Goal: Task Accomplishment & Management: Manage account settings

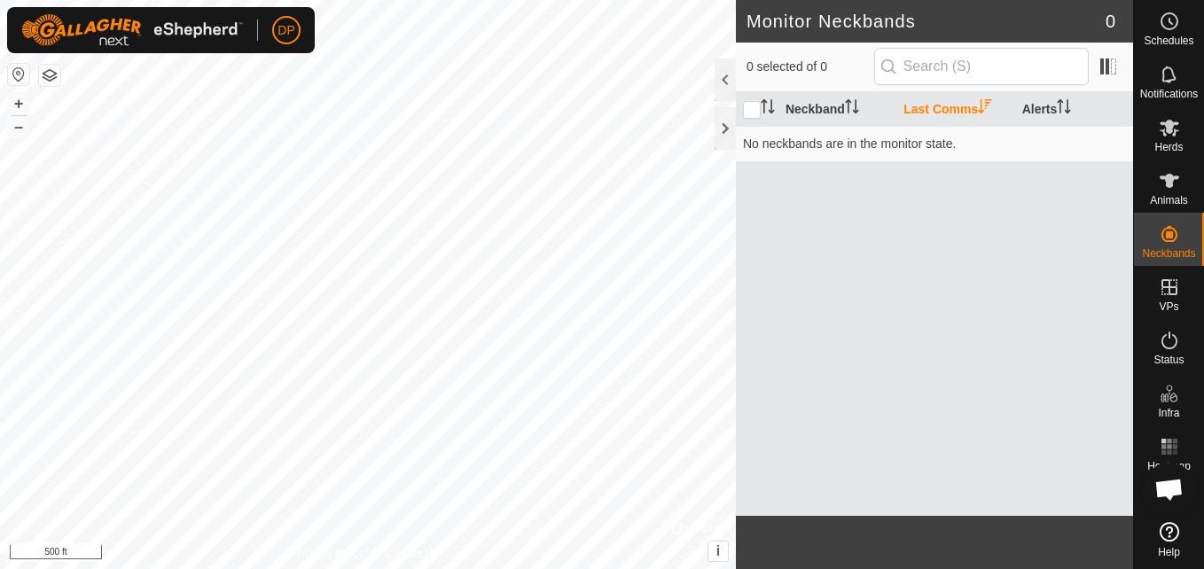
scroll to position [798, 0]
click at [1168, 102] on div "Notifications" at bounding box center [1169, 79] width 70 height 53
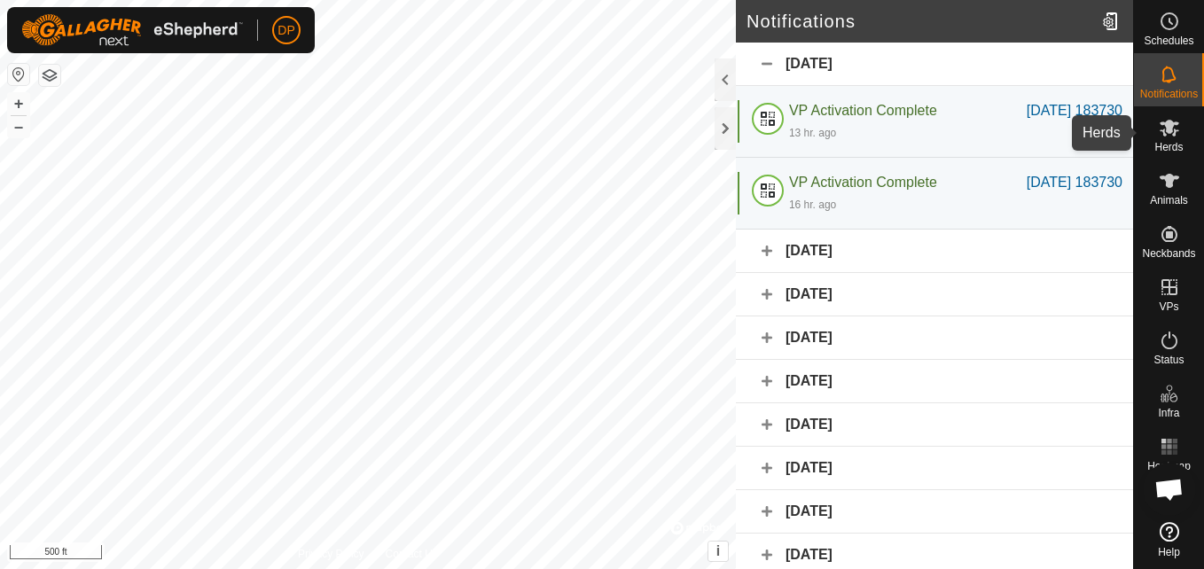
click at [1169, 133] on icon at bounding box center [1168, 128] width 19 height 17
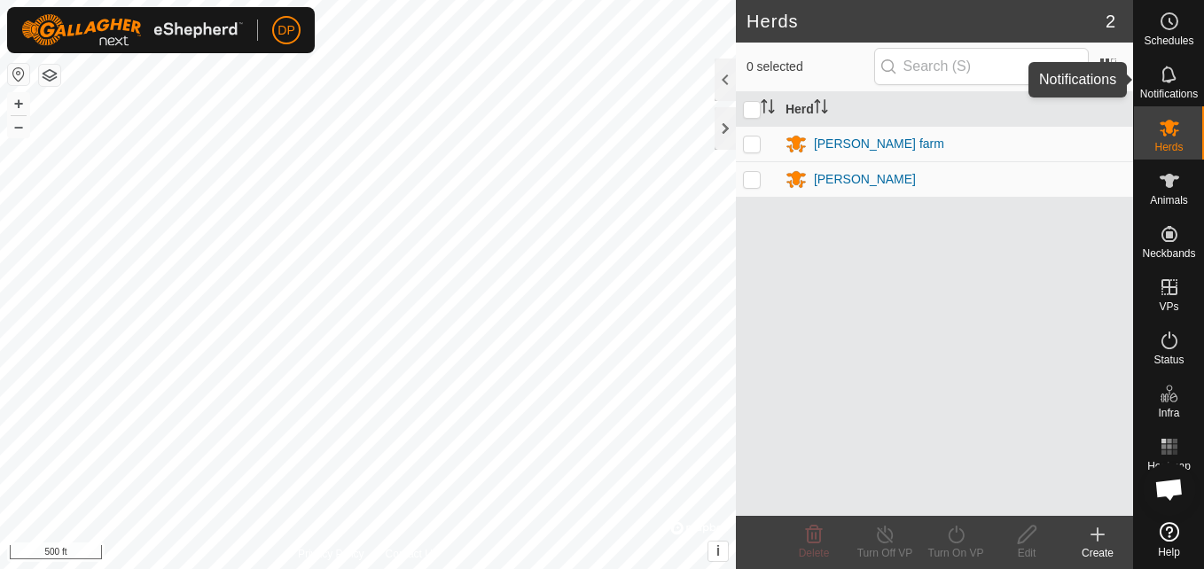
click at [1157, 72] on es-notification-svg-icon at bounding box center [1169, 74] width 32 height 28
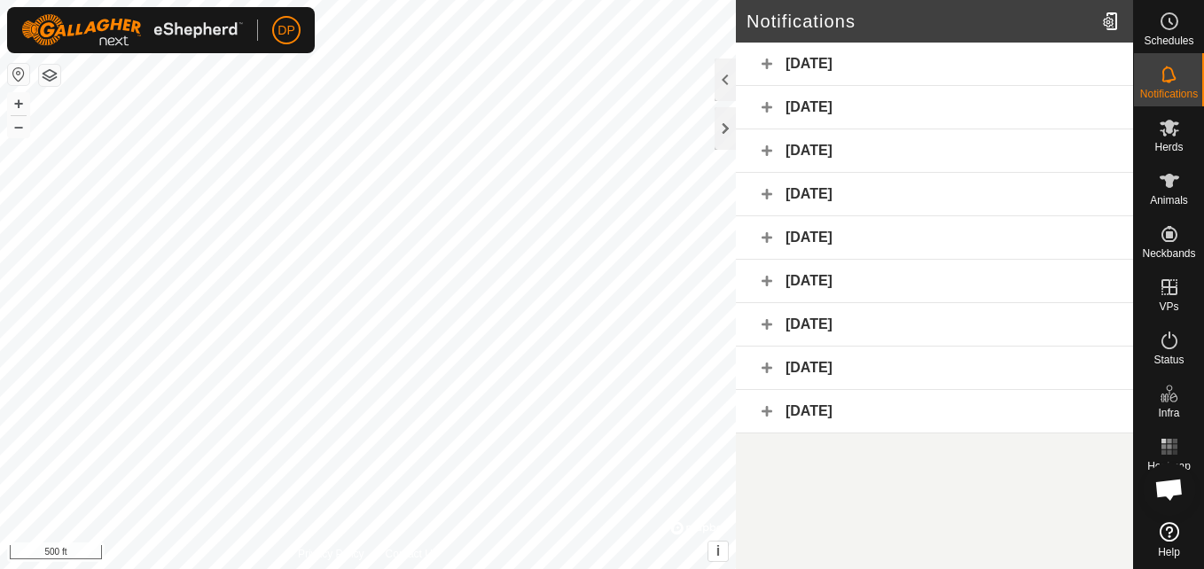
click at [842, 104] on div "[DATE]" at bounding box center [934, 107] width 397 height 43
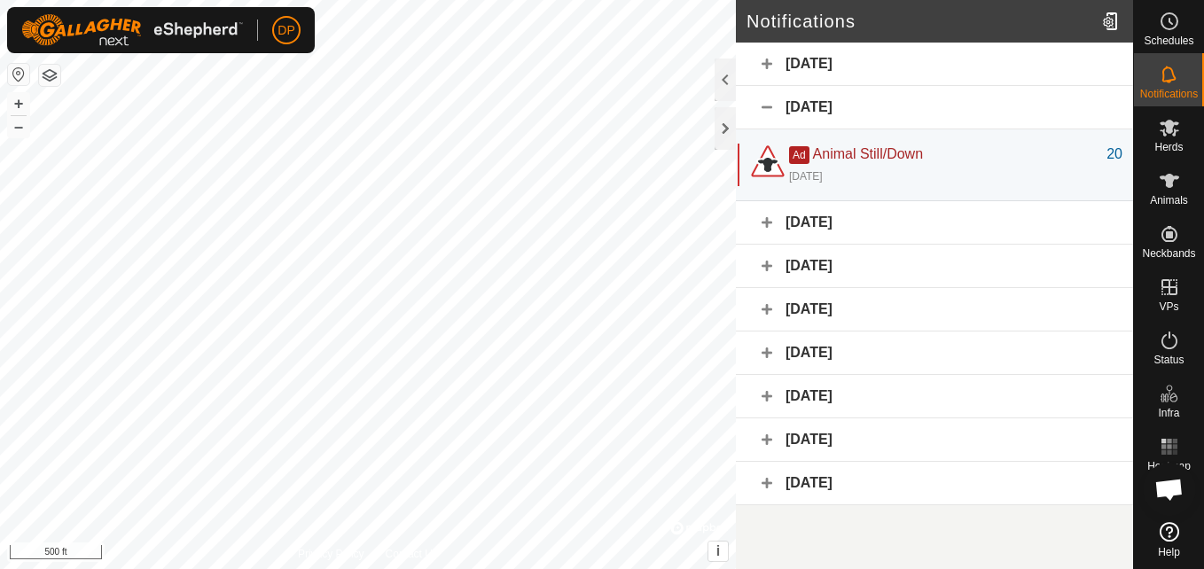
click at [842, 104] on div "[DATE]" at bounding box center [934, 107] width 397 height 43
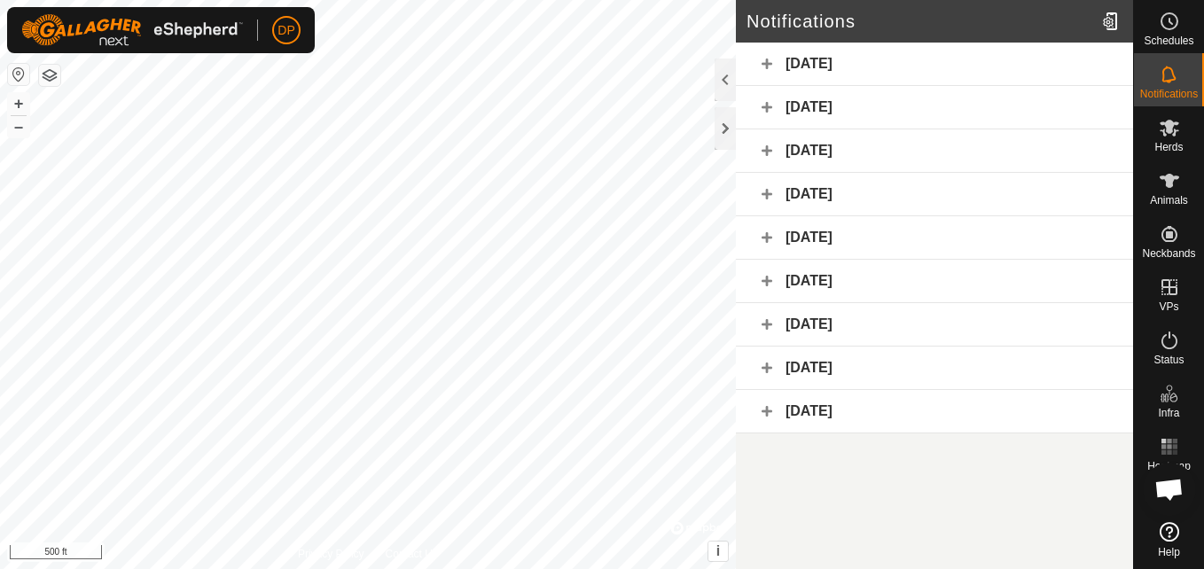
click at [813, 58] on div "[DATE]" at bounding box center [934, 64] width 397 height 43
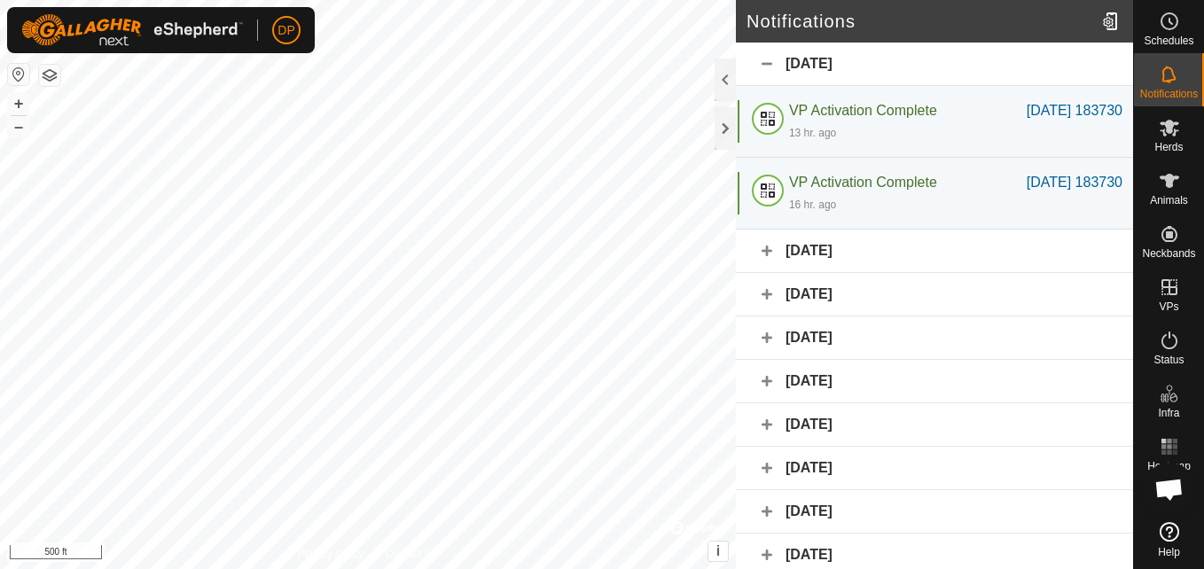
click at [813, 58] on div "[DATE]" at bounding box center [934, 64] width 397 height 43
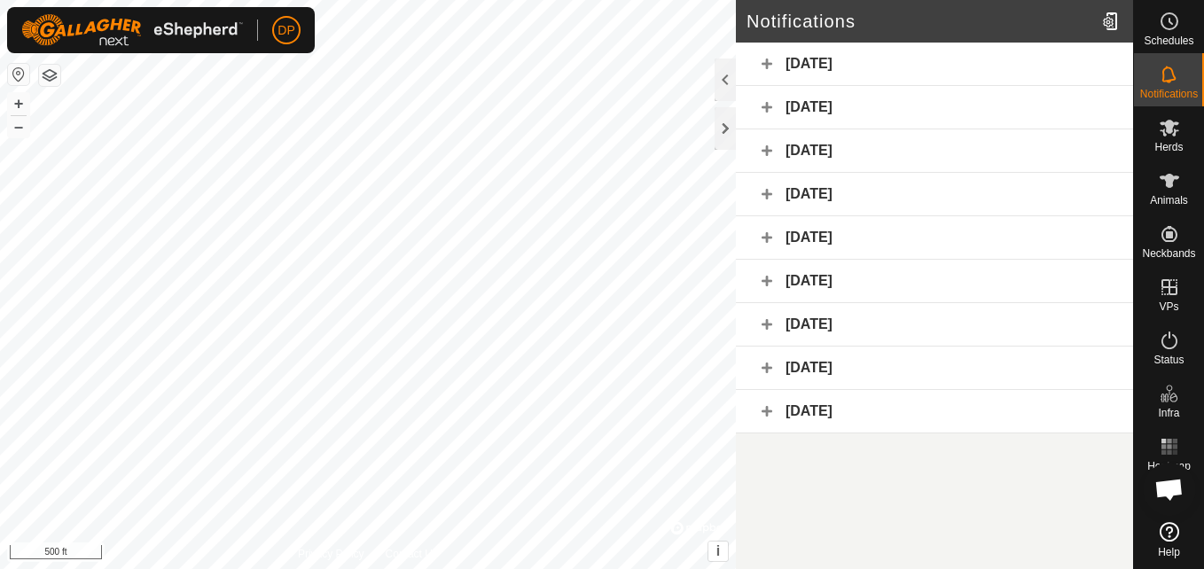
click at [845, 148] on div "[DATE]" at bounding box center [934, 150] width 397 height 43
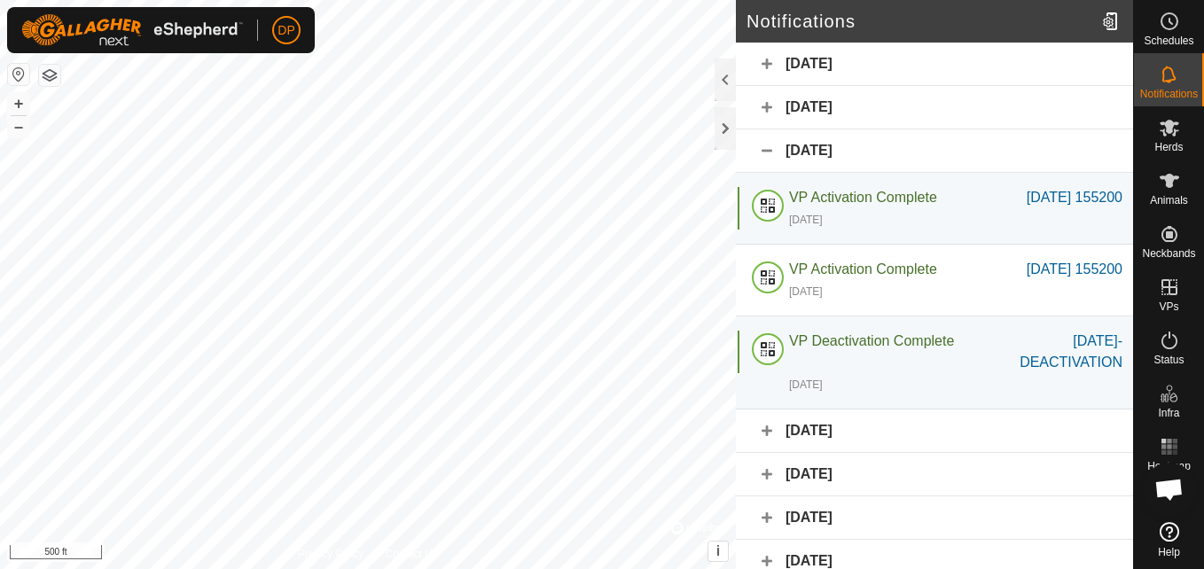
click at [838, 146] on div "[DATE]" at bounding box center [934, 150] width 397 height 43
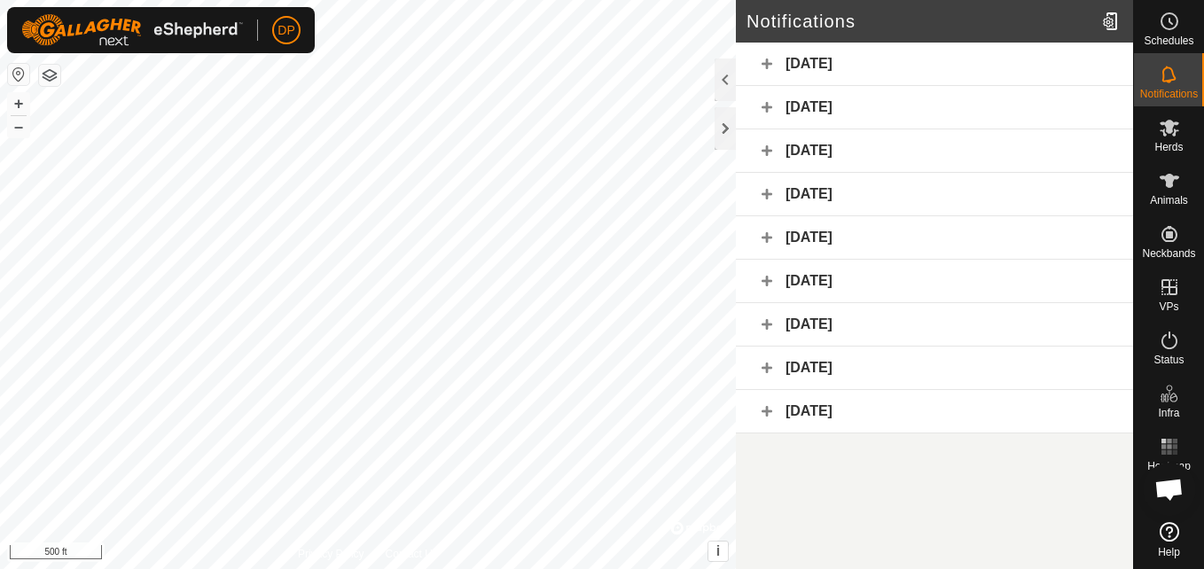
click at [807, 57] on div "[DATE]" at bounding box center [934, 64] width 397 height 43
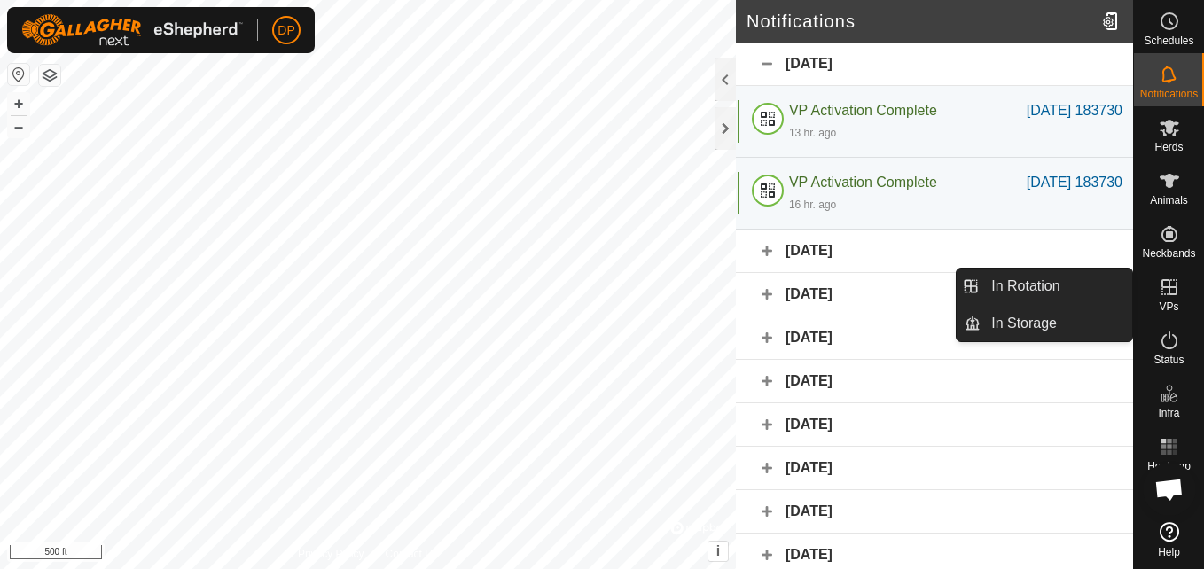
click at [1171, 286] on icon at bounding box center [1169, 287] width 16 height 16
click at [1120, 280] on link "In Rotation" at bounding box center [1056, 286] width 152 height 35
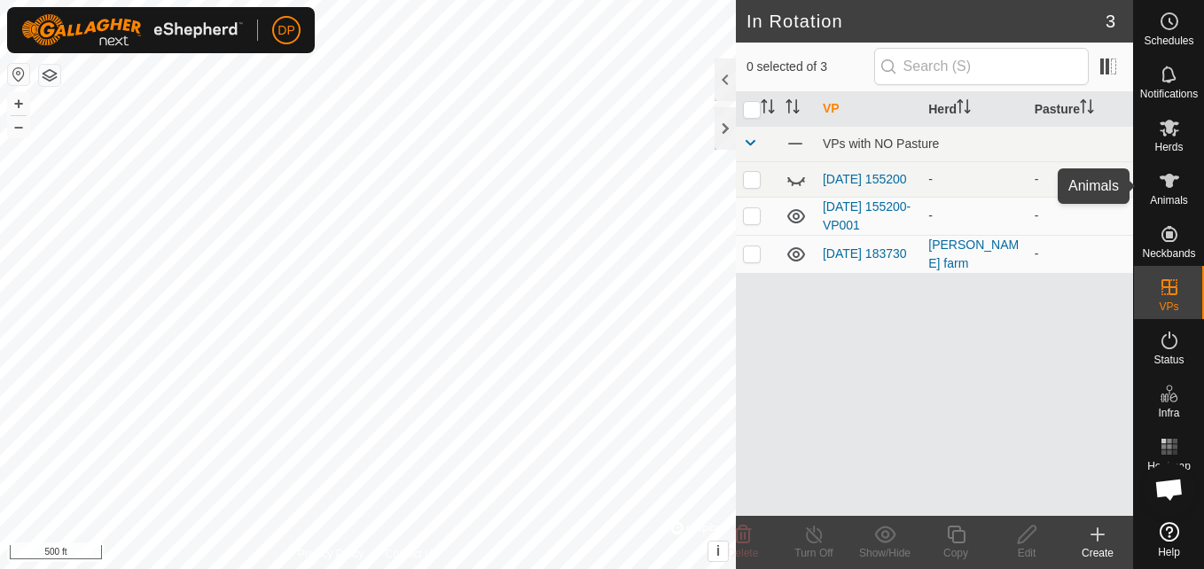
click at [1169, 182] on icon at bounding box center [1168, 181] width 19 height 14
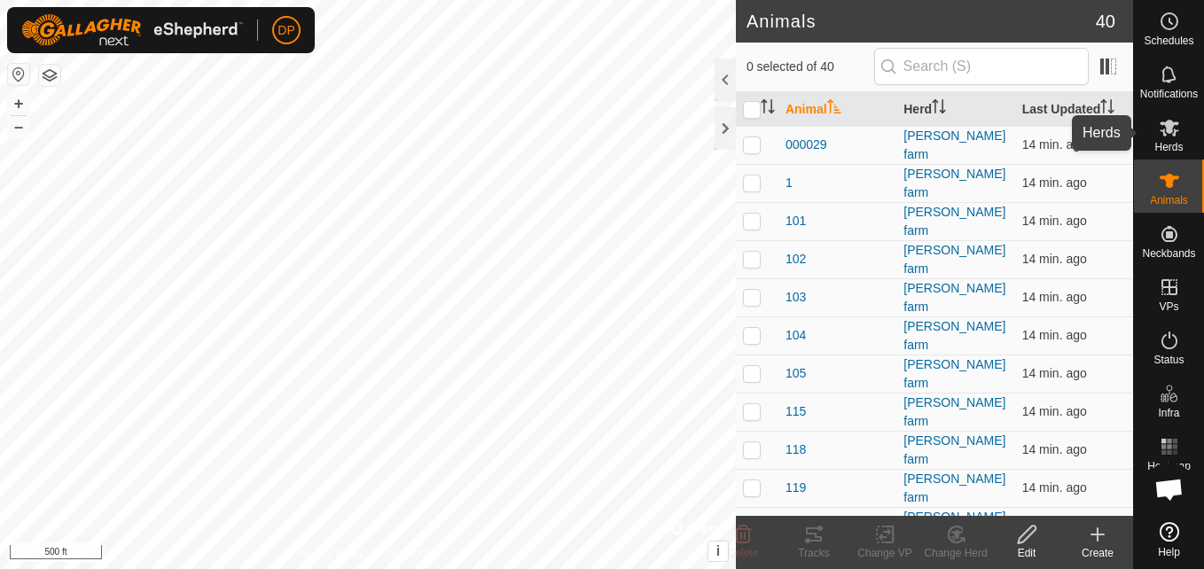
click at [1165, 121] on icon at bounding box center [1168, 128] width 19 height 17
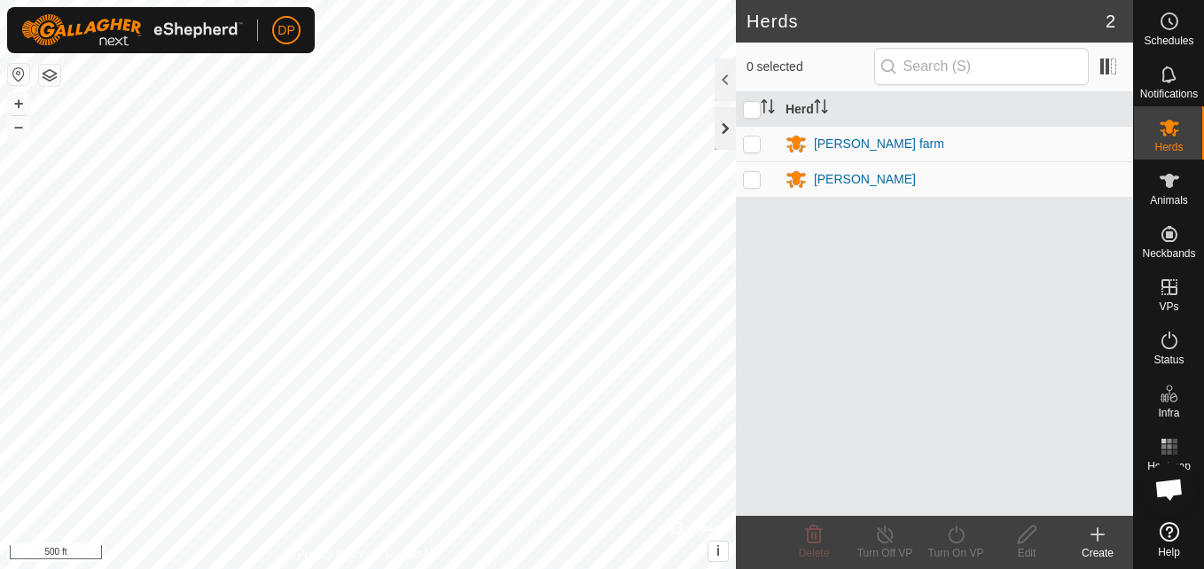
drag, startPoint x: 748, startPoint y: 143, endPoint x: 731, endPoint y: 142, distance: 16.9
click at [747, 143] on p-checkbox at bounding box center [752, 143] width 18 height 14
checkbox input "true"
click at [752, 179] on p-checkbox at bounding box center [752, 179] width 18 height 14
checkbox input "true"
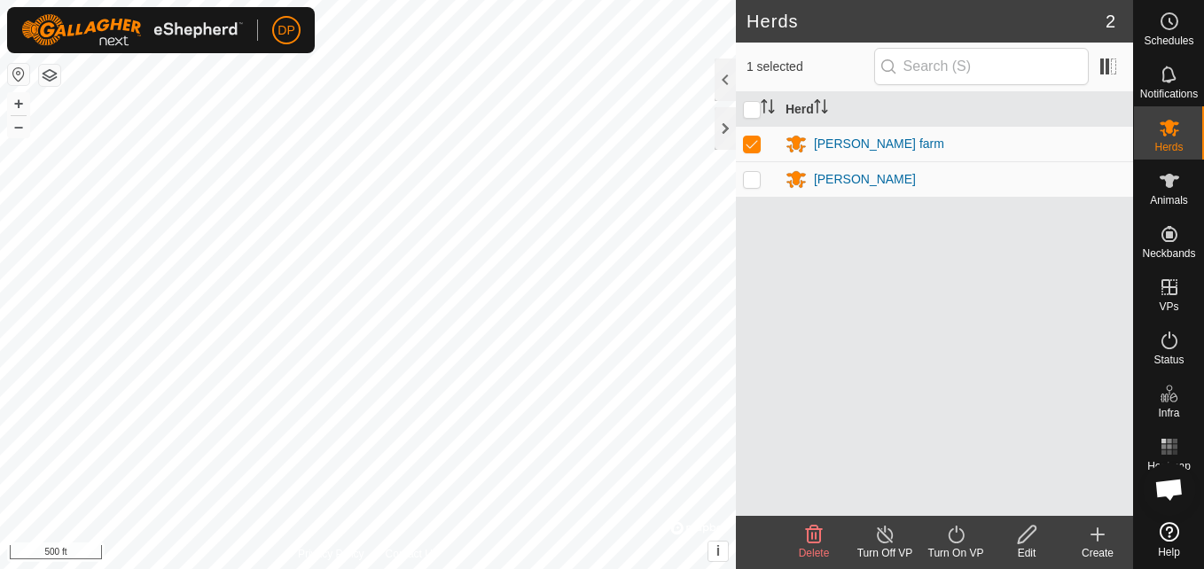
checkbox input "true"
